Goal: Transaction & Acquisition: Download file/media

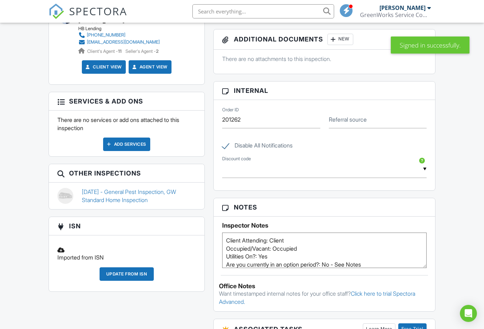
scroll to position [322, 0]
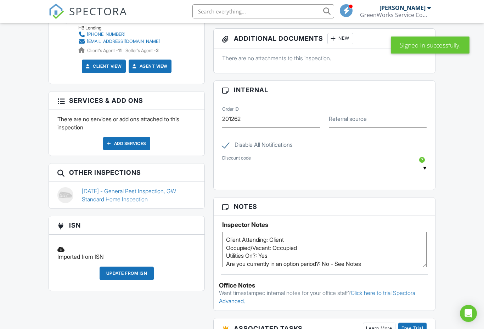
click at [126, 189] on link "08/20/2024 - General Pest Inspection, GW Standard Home Inspection" at bounding box center [139, 195] width 114 height 16
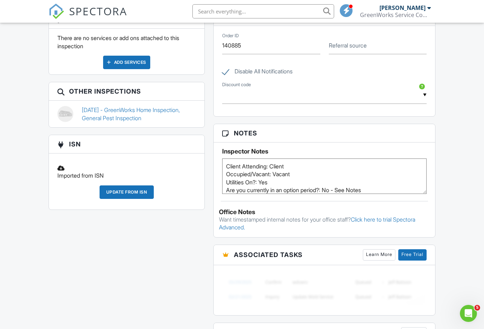
scroll to position [404, 0]
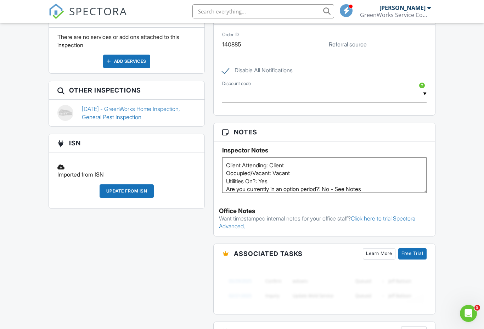
click at [137, 106] on link "08/27/2025 - GreenWorks Home Inspection, General Pest Inspection" at bounding box center [139, 113] width 114 height 16
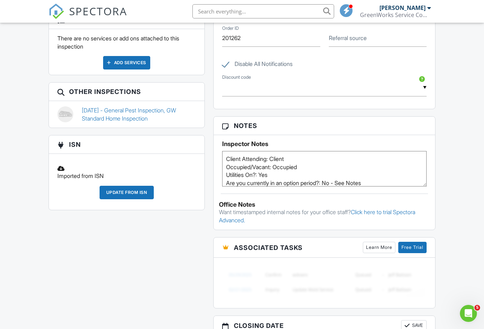
scroll to position [401, 0]
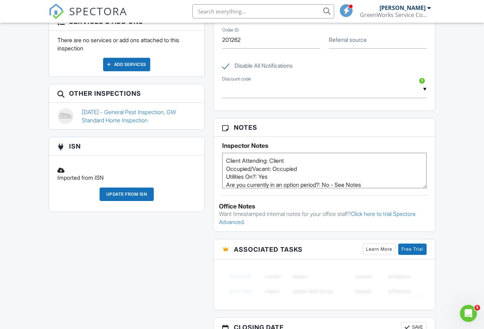
click at [144, 111] on link "08/20/2024 - General Pest Inspection, GW Standard Home Inspection" at bounding box center [139, 116] width 114 height 16
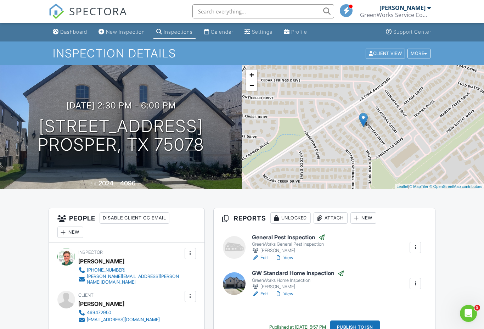
click at [293, 293] on link "View" at bounding box center [284, 293] width 18 height 7
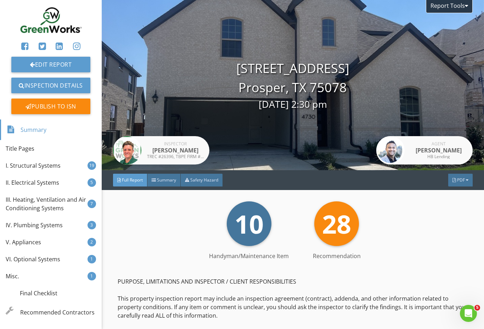
click at [471, 186] on div "PDF" at bounding box center [460, 179] width 24 height 13
click at [457, 214] on div "Full Report" at bounding box center [450, 214] width 45 height 8
